Goal: Information Seeking & Learning: Learn about a topic

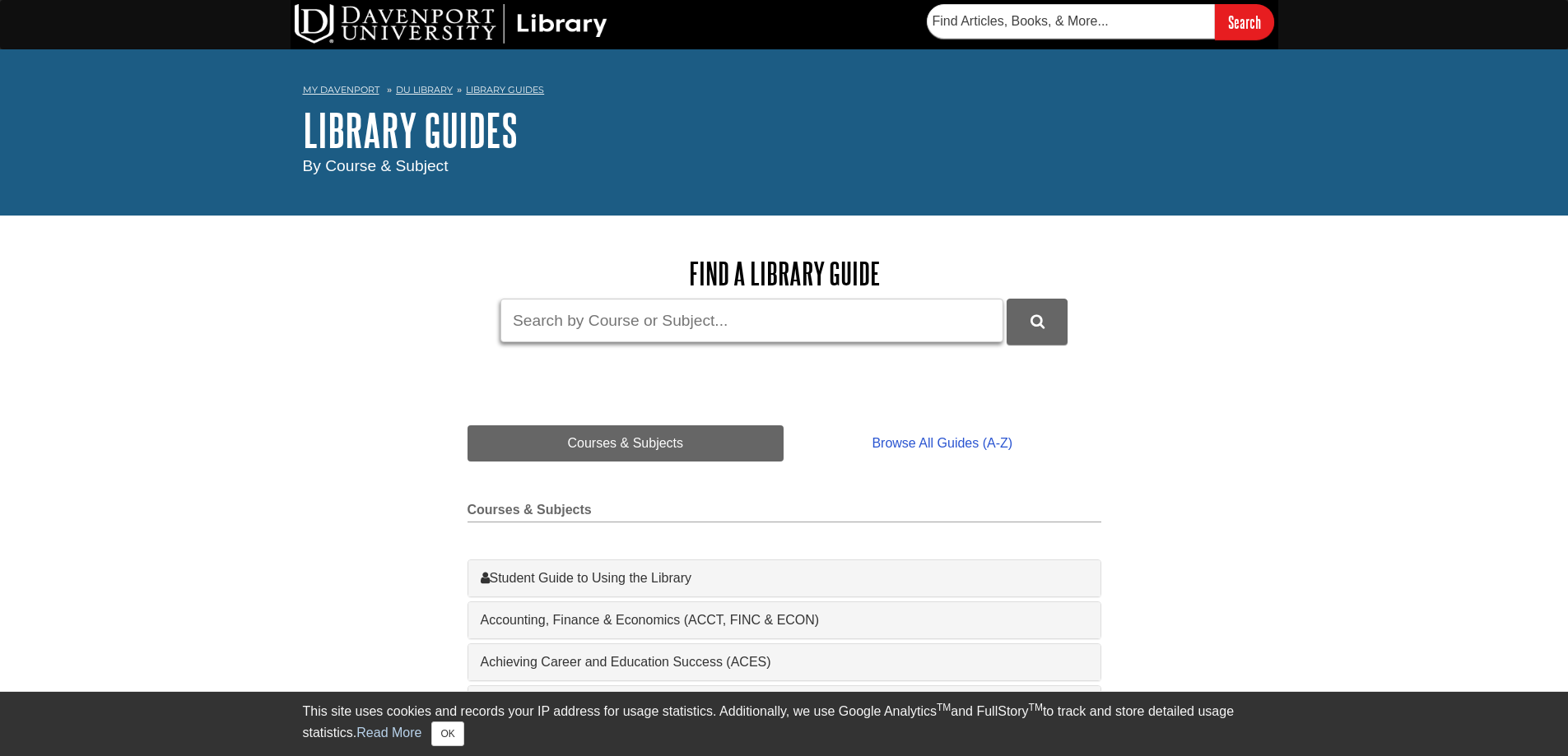
click at [562, 321] on input "Guide Search Terms" at bounding box center [752, 320] width 503 height 43
type input "loom"
click at [1007, 298] on button "DU Library Guides Search" at bounding box center [1037, 321] width 61 height 45
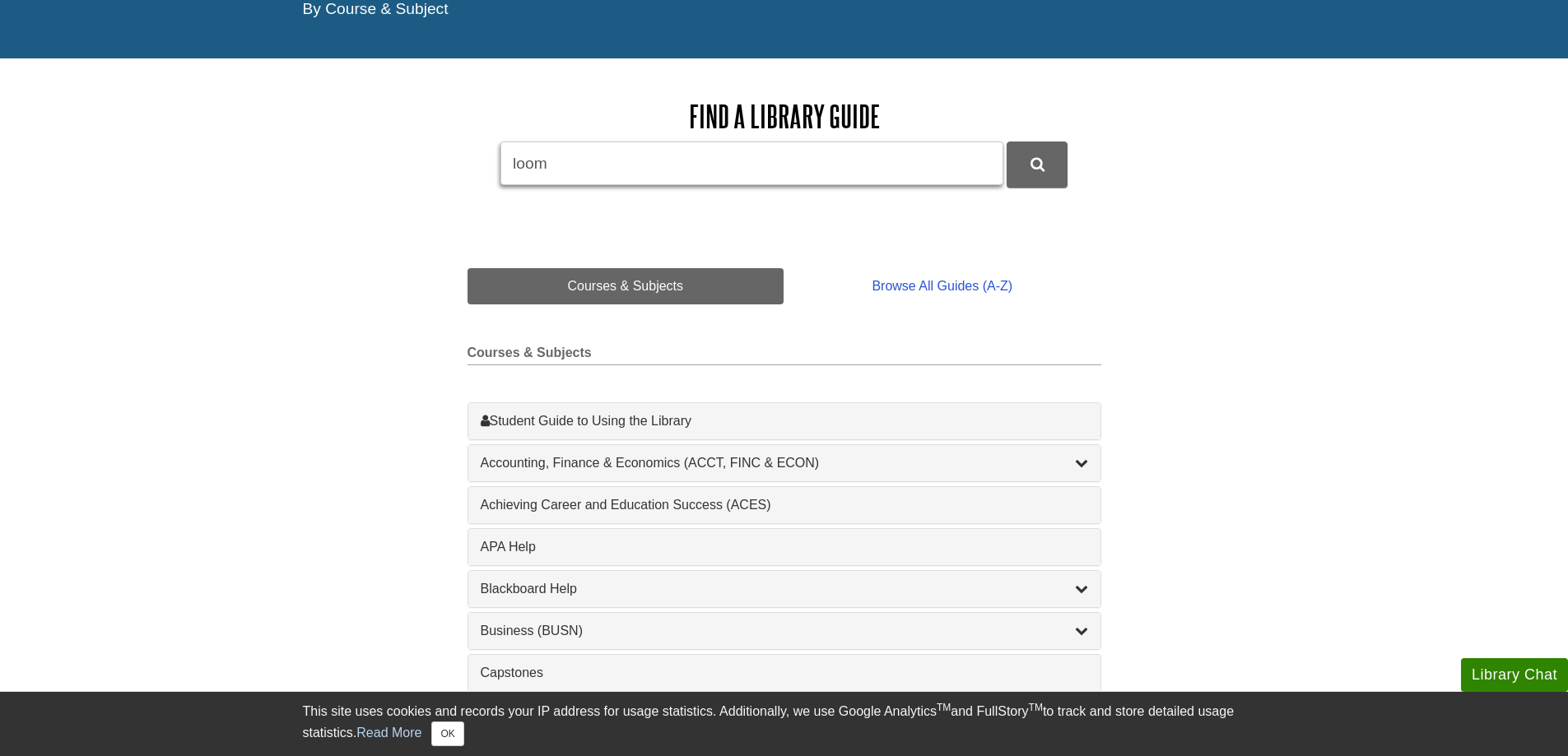
scroll to position [164, 0]
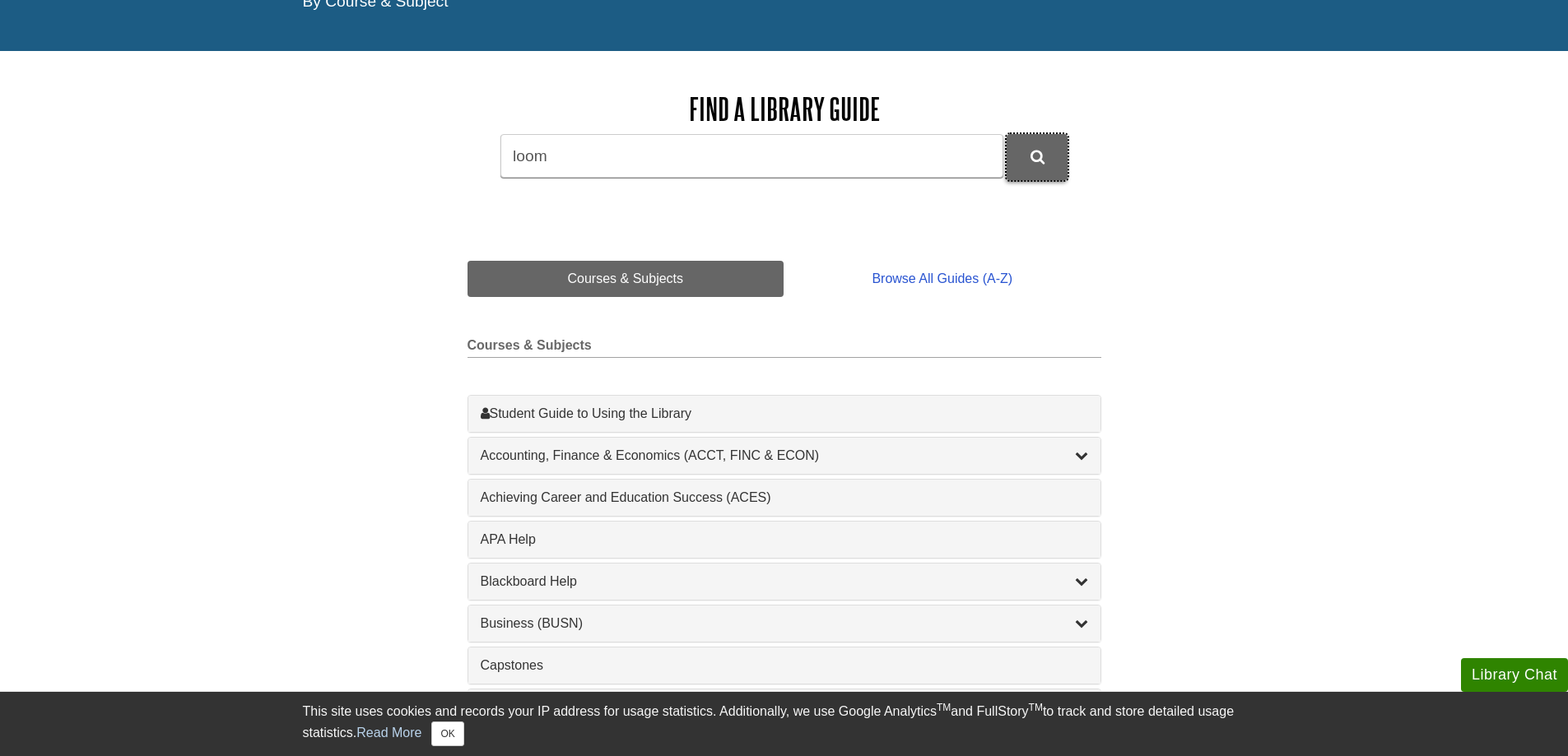
click at [1034, 158] on icon "DU Library Guides Search" at bounding box center [1037, 158] width 14 height 15
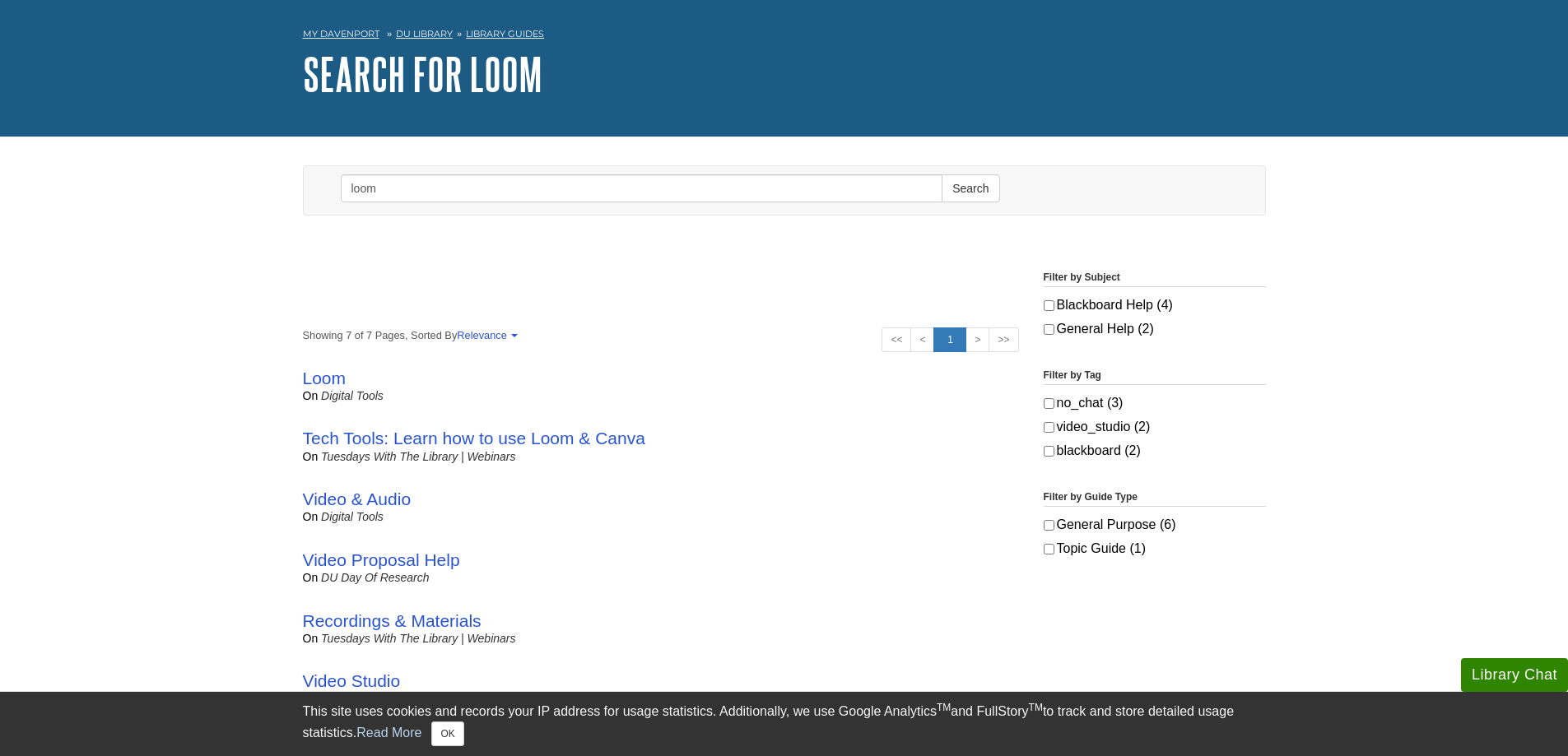
scroll to position [83, 0]
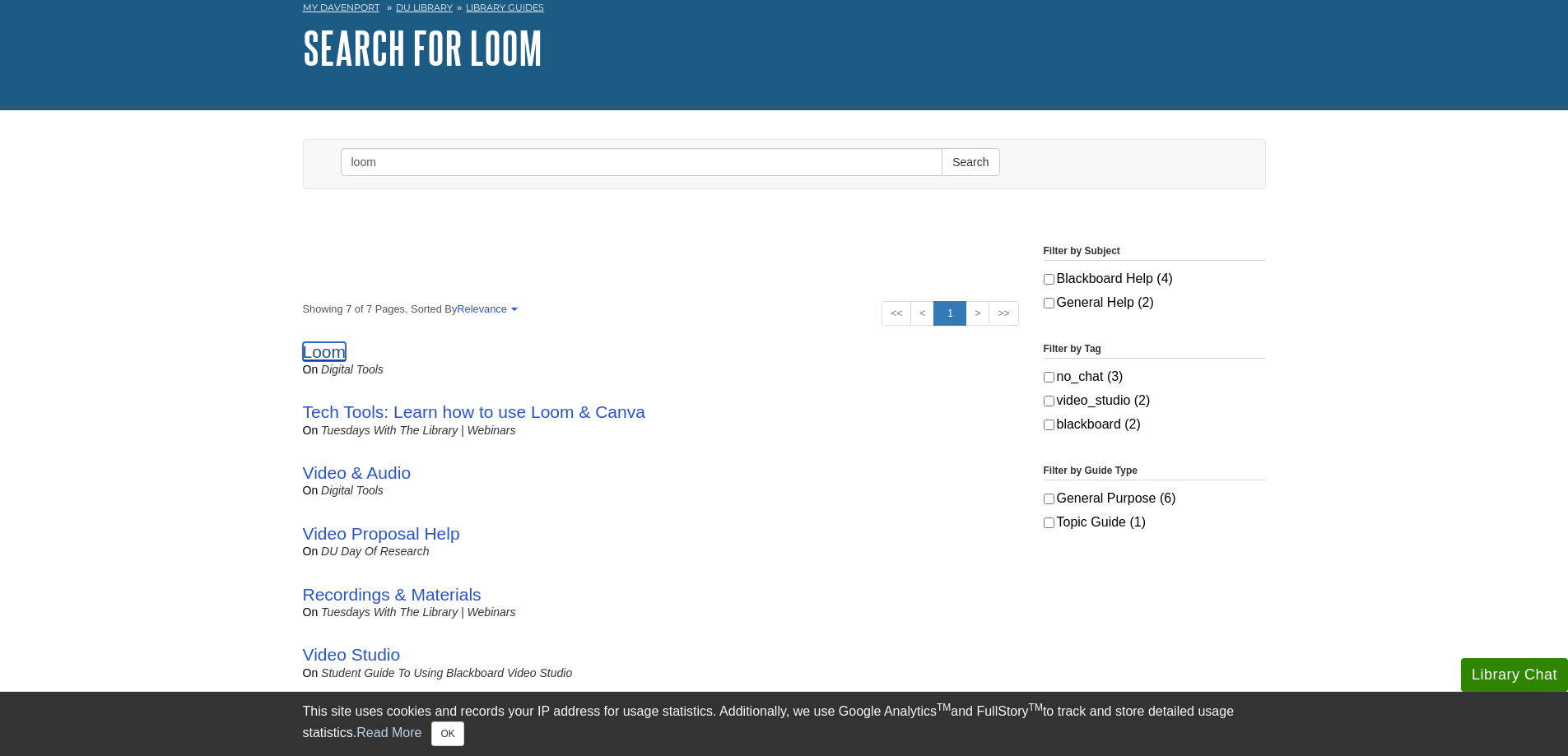
click at [315, 352] on link "Loom" at bounding box center [325, 352] width 43 height 19
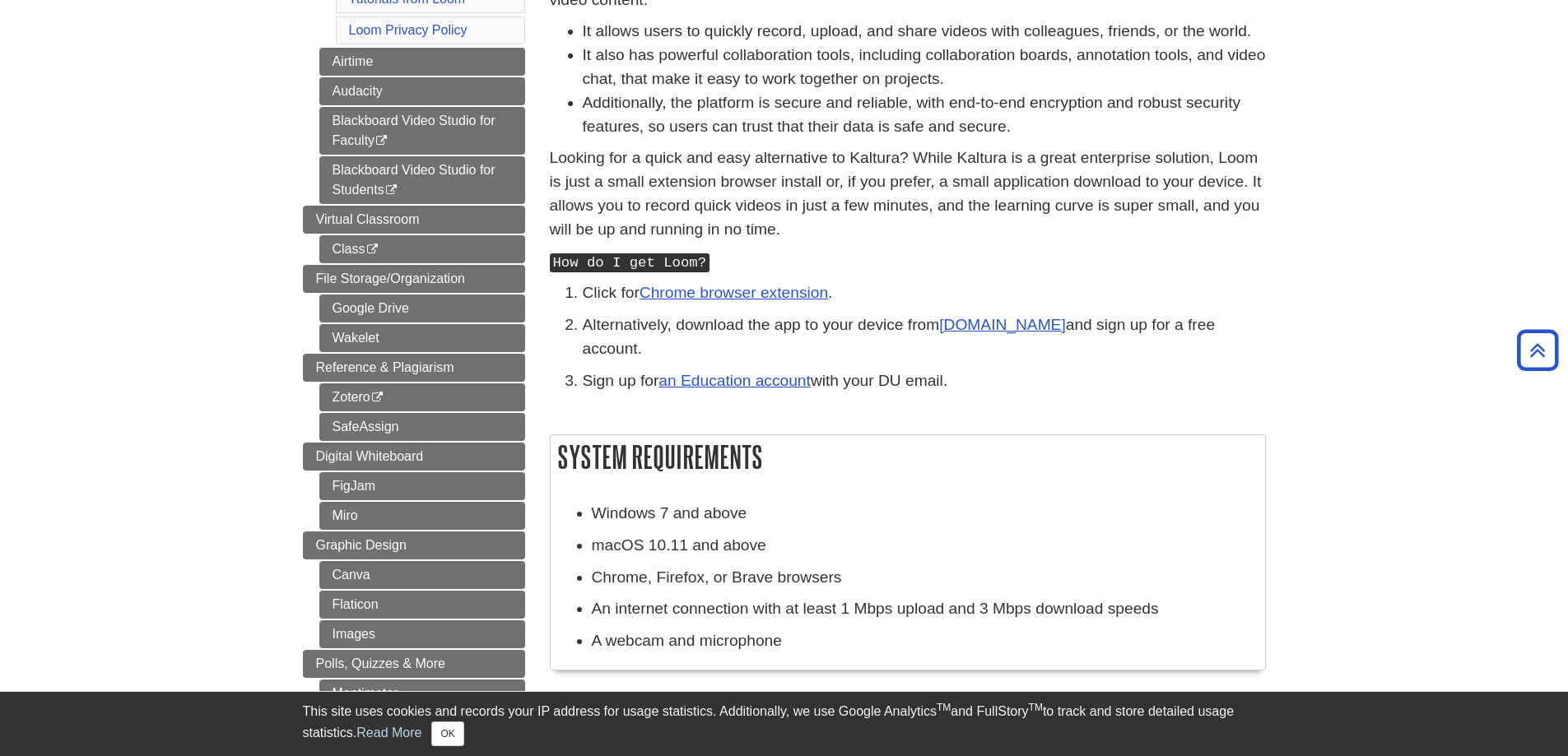
scroll to position [412, 0]
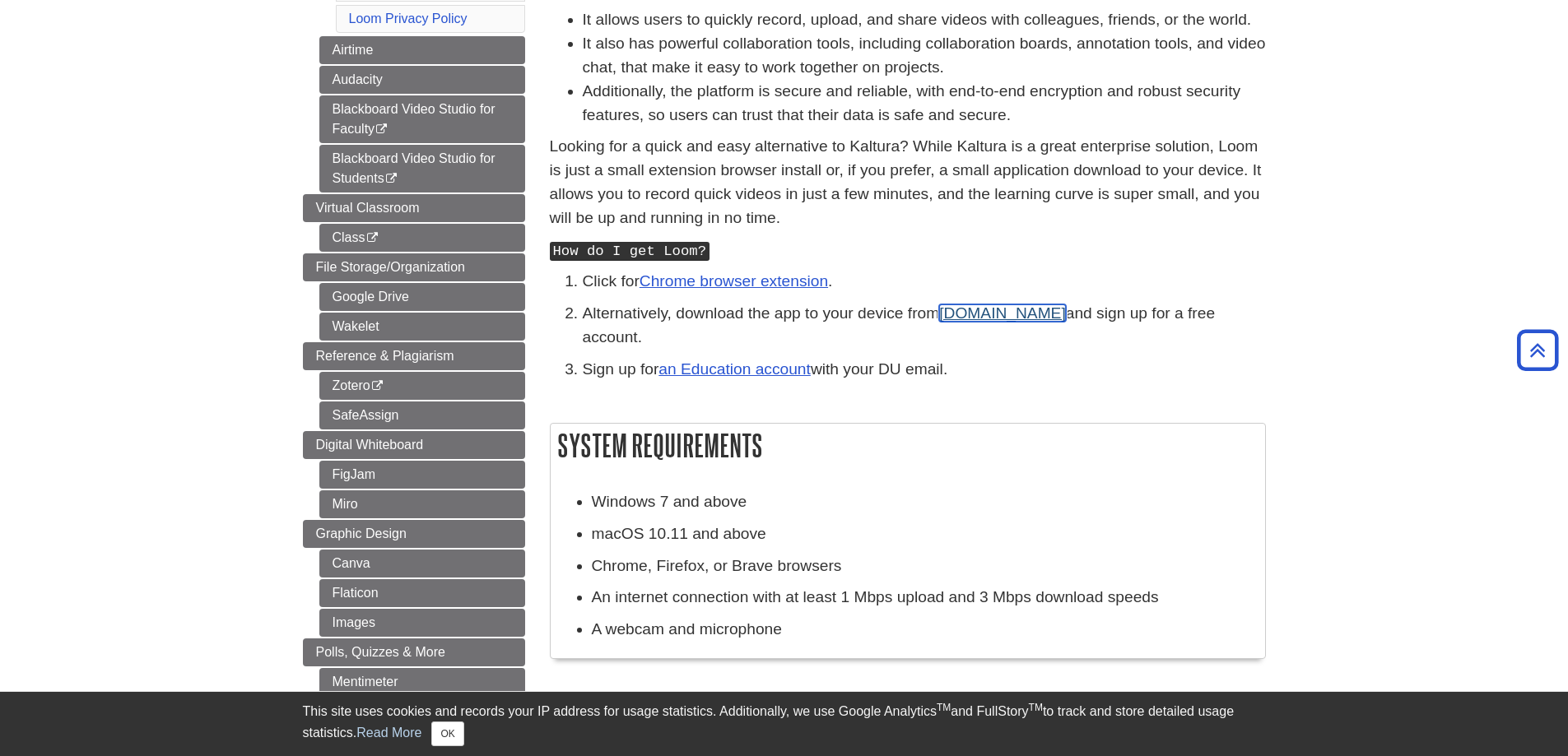
click at [1000, 311] on link "[DOMAIN_NAME]" at bounding box center [1002, 313] width 127 height 17
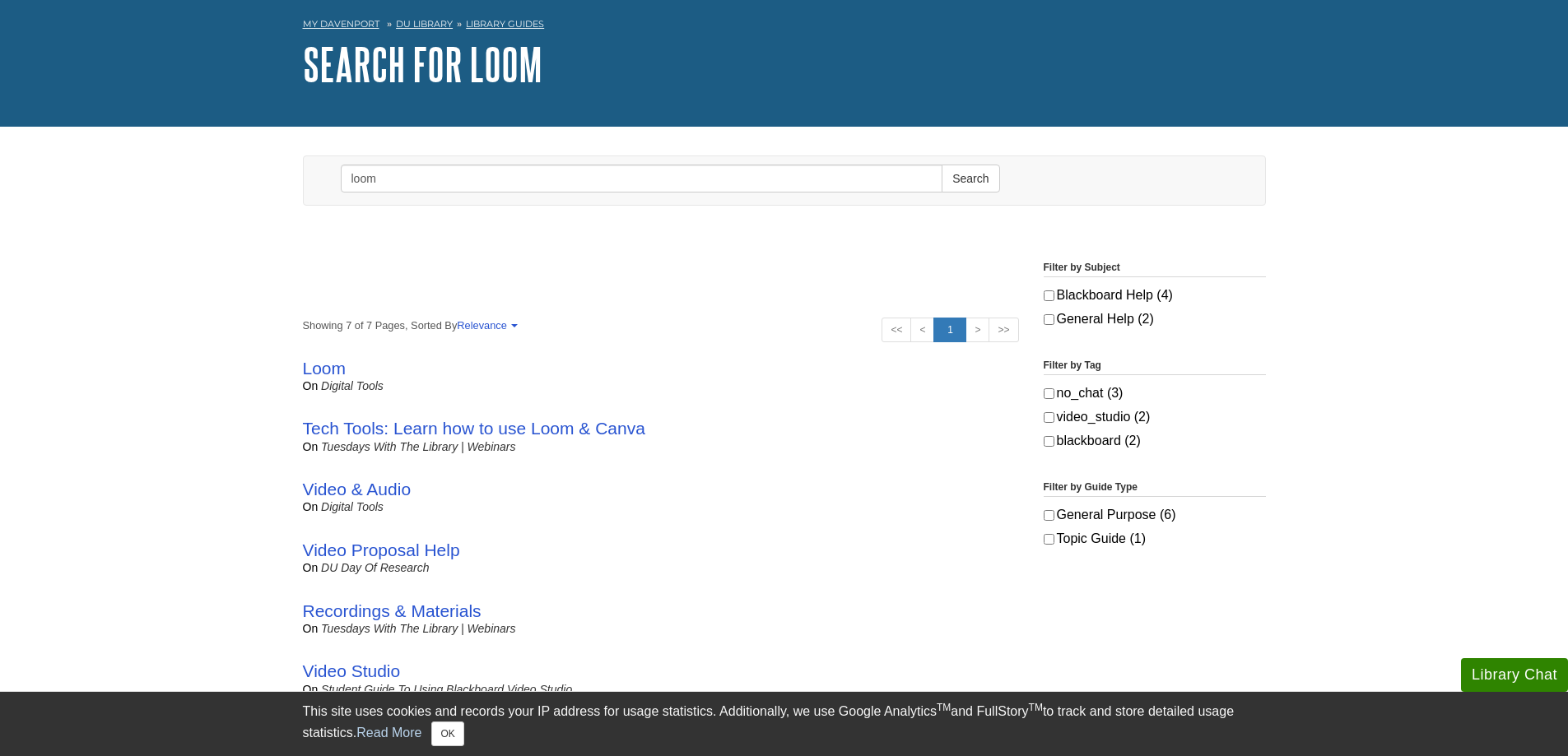
scroll to position [247, 0]
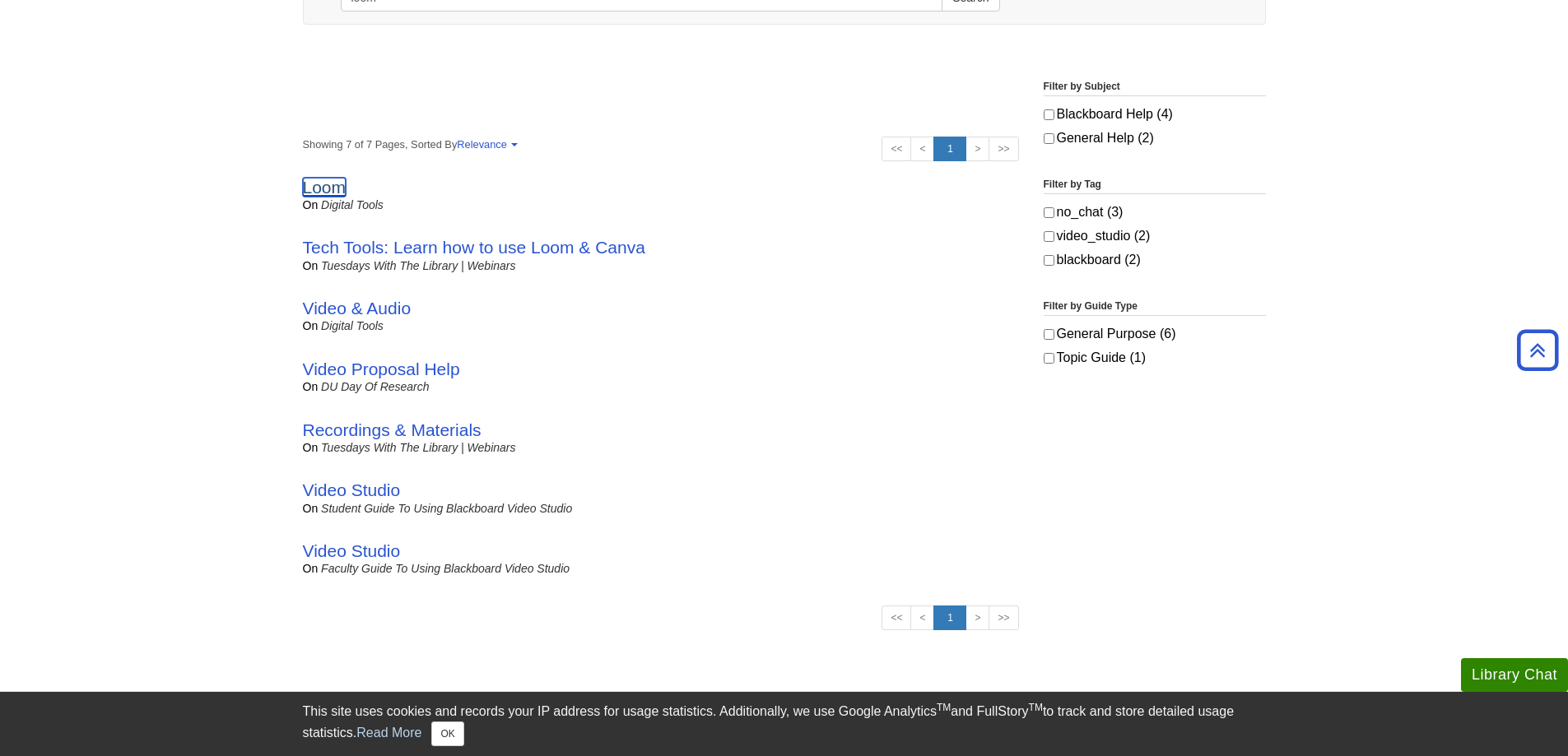
click at [324, 184] on link "Loom" at bounding box center [325, 187] width 43 height 19
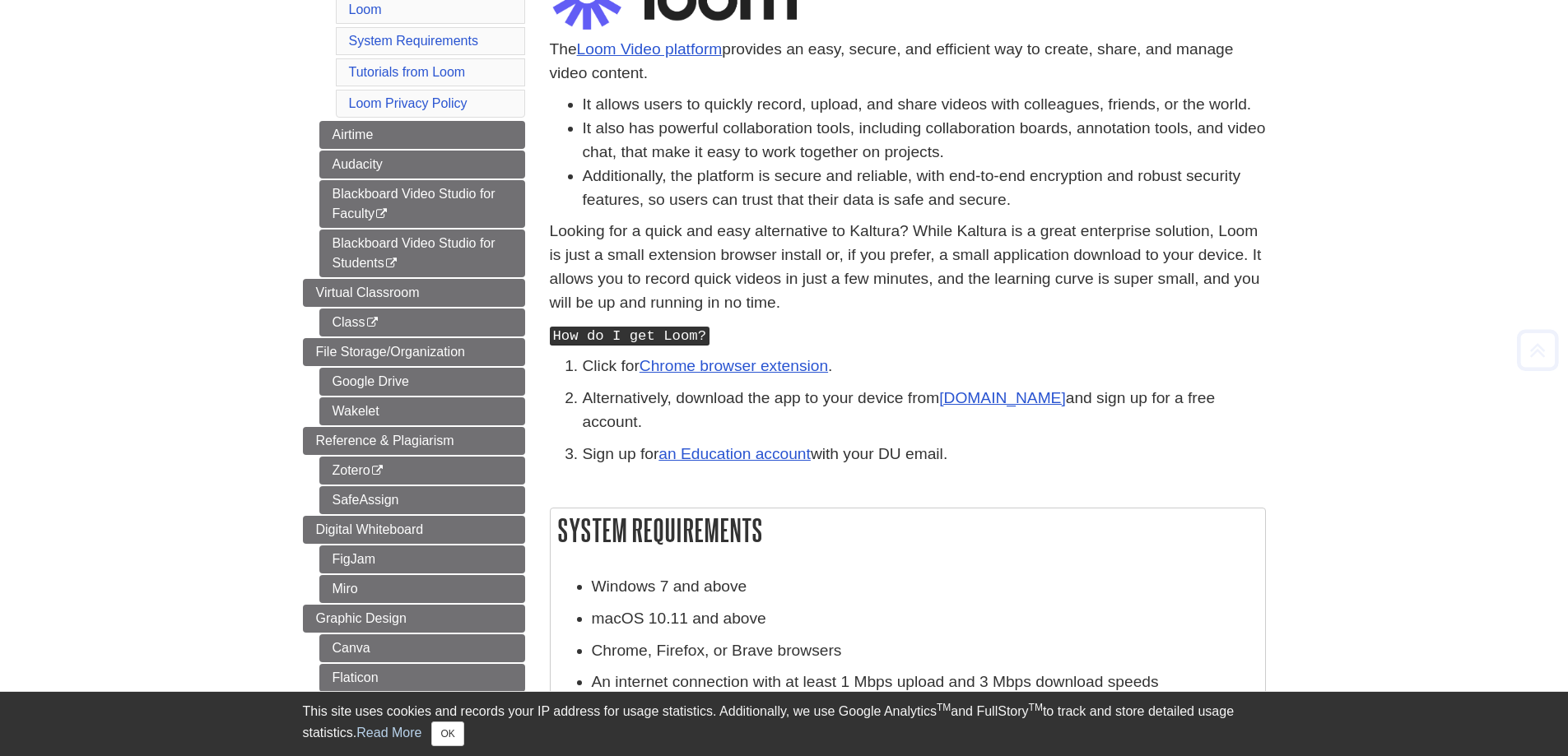
scroll to position [329, 0]
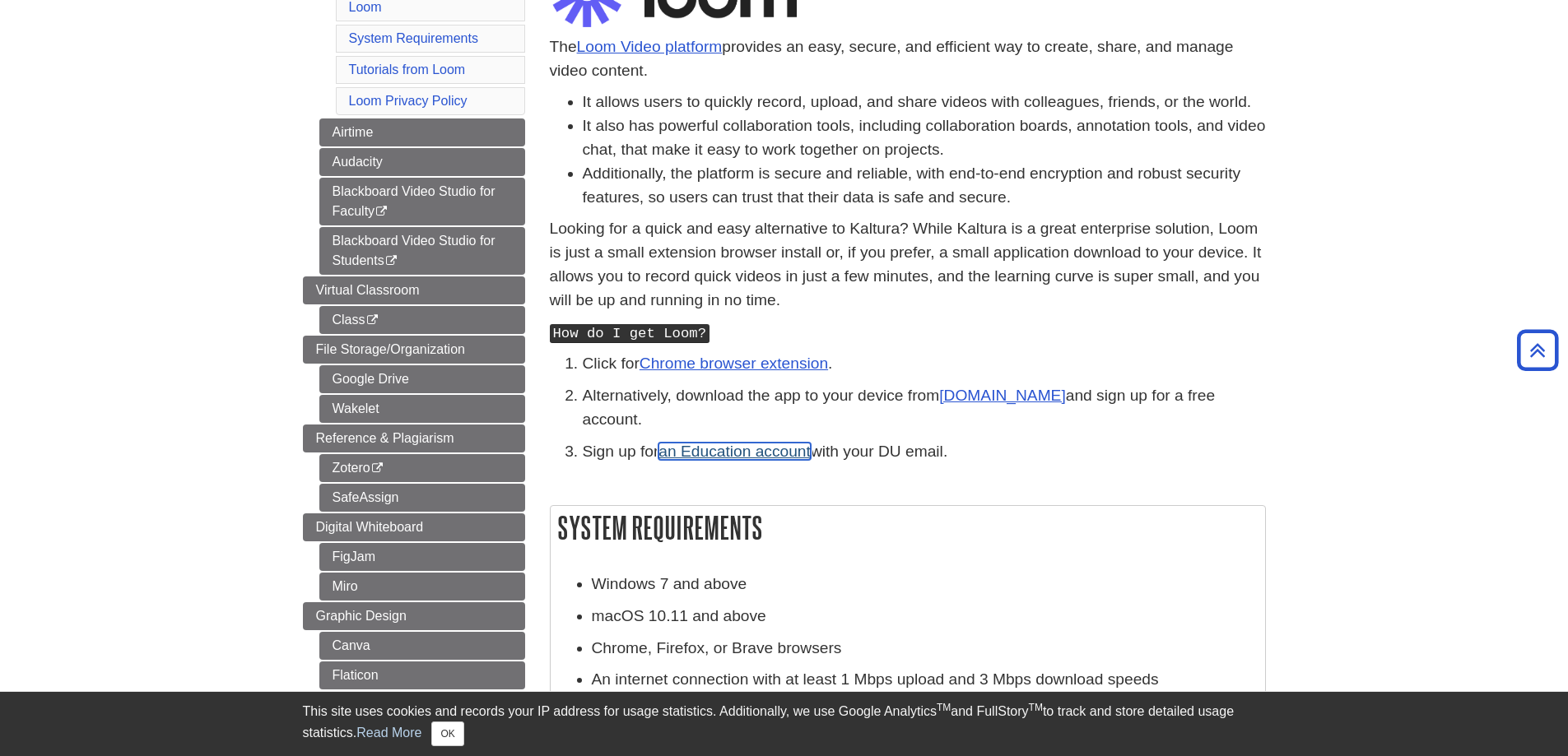
click at [726, 443] on link "an Education account" at bounding box center [735, 451] width 152 height 17
